Goal: Obtain resource: Download file/media

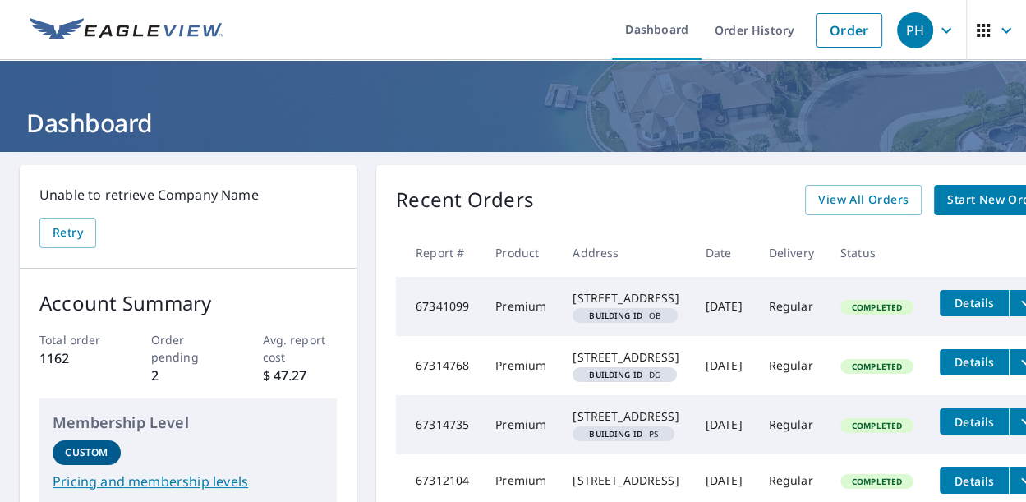
click at [1021, 304] on icon "filesDropdownBtn-67341099" at bounding box center [1026, 303] width 10 height 6
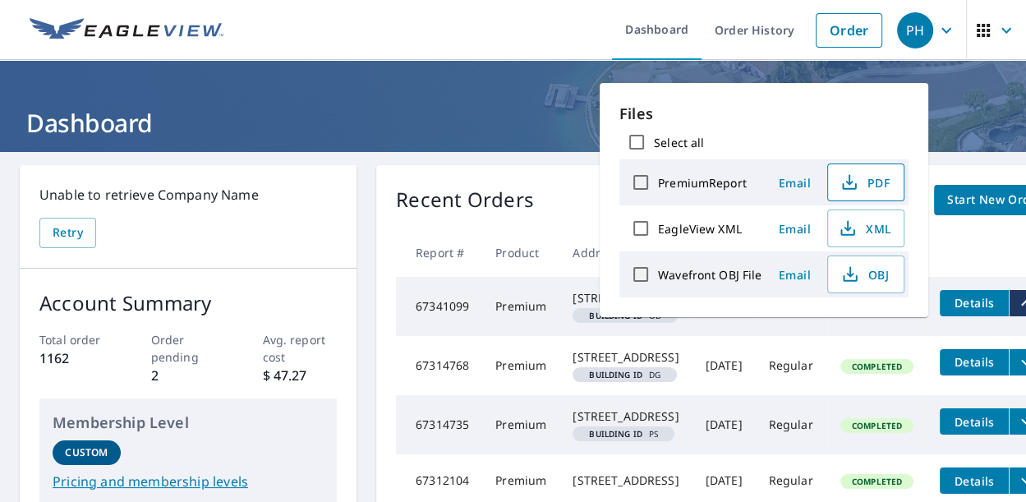
click at [863, 187] on span "PDF" at bounding box center [864, 183] width 53 height 20
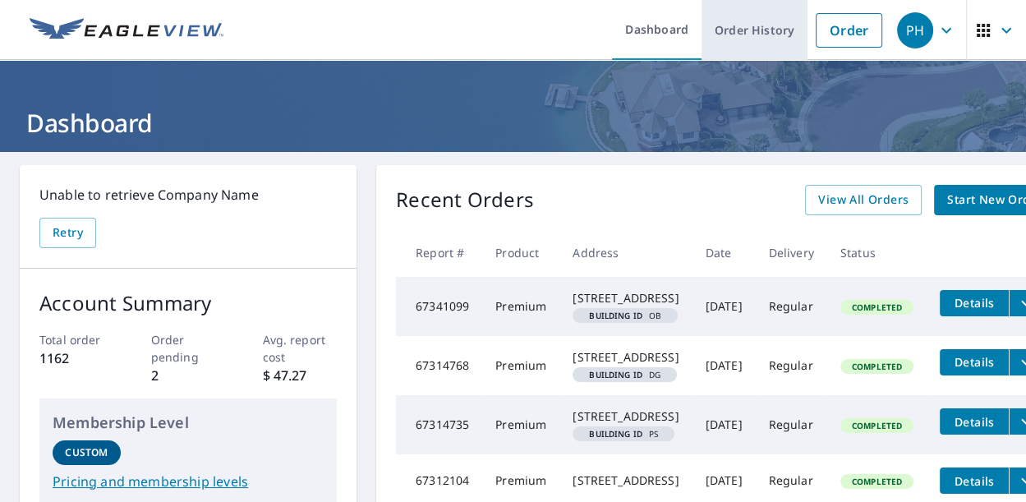
click at [751, 39] on link "Order History" at bounding box center [755, 30] width 106 height 60
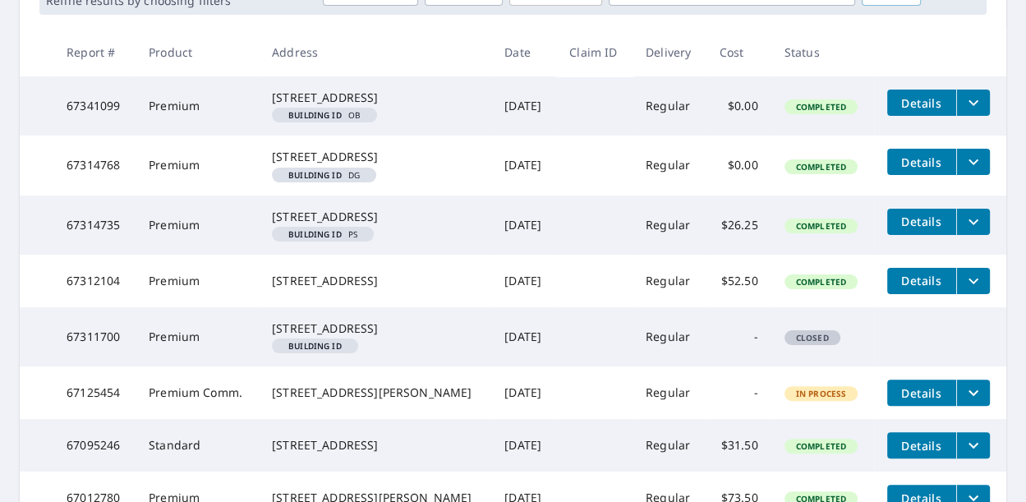
scroll to position [127, 0]
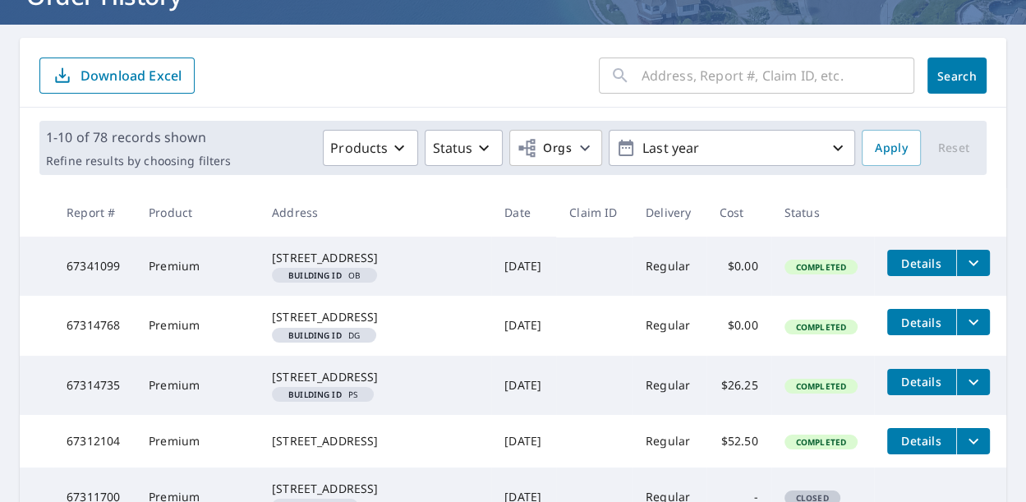
click at [463, 83] on form "​ Search Download Excel" at bounding box center [512, 76] width 947 height 36
